Goal: Task Accomplishment & Management: Manage account settings

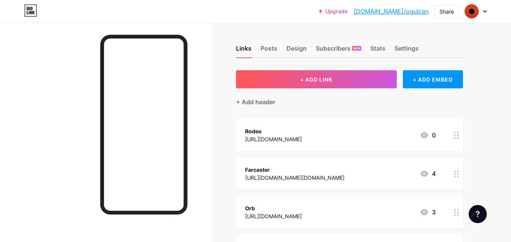
click at [457, 176] on icon at bounding box center [456, 174] width 5 height 7
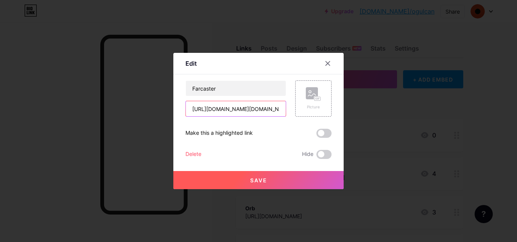
drag, startPoint x: 270, startPoint y: 109, endPoint x: 241, endPoint y: 110, distance: 28.8
click at [241, 110] on input "[URL][DOMAIN_NAME][DOMAIN_NAME]" at bounding box center [236, 108] width 100 height 15
type input "[URL][DOMAIN_NAME]"
click at [264, 181] on button "Save" at bounding box center [258, 180] width 170 height 18
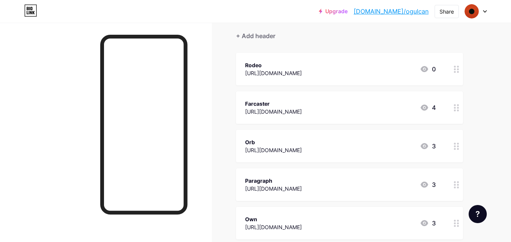
scroll to position [65, 0]
click at [454, 189] on circle at bounding box center [455, 189] width 2 height 2
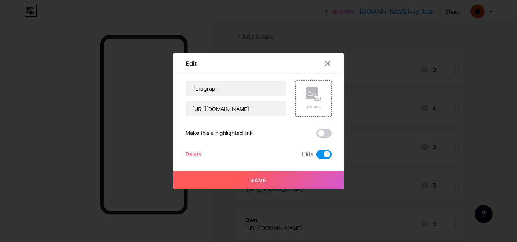
click at [361, 180] on div at bounding box center [258, 121] width 517 height 242
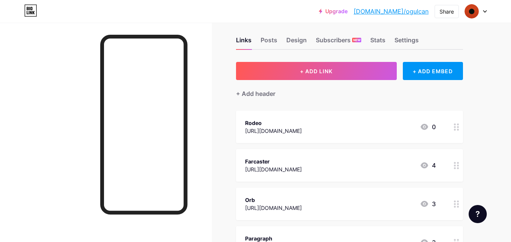
scroll to position [0, 0]
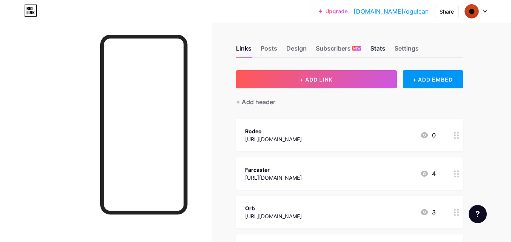
click at [382, 49] on div "Stats" at bounding box center [377, 51] width 15 height 14
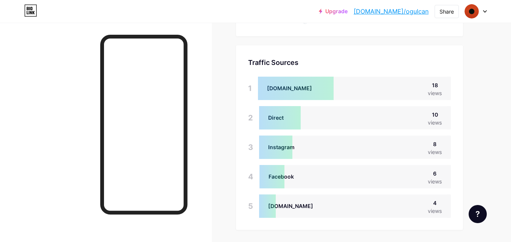
scroll to position [604, 0]
